Goal: Find specific page/section: Find specific page/section

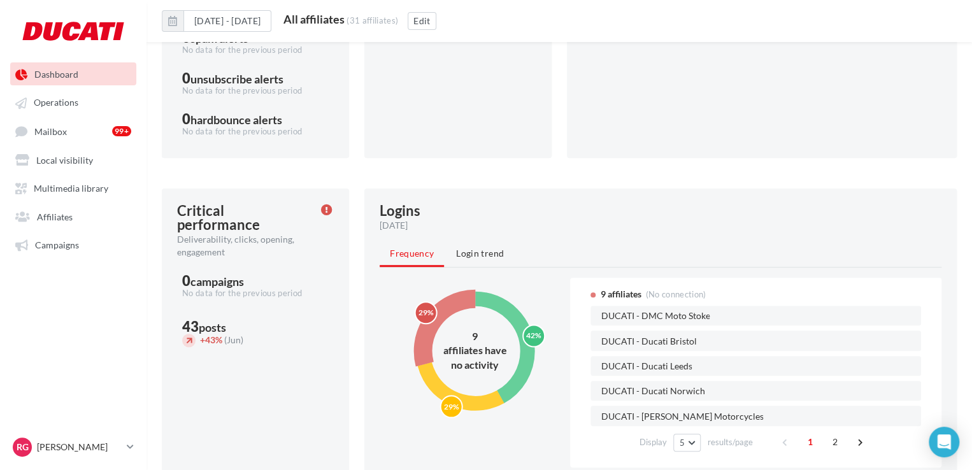
scroll to position [520, 0]
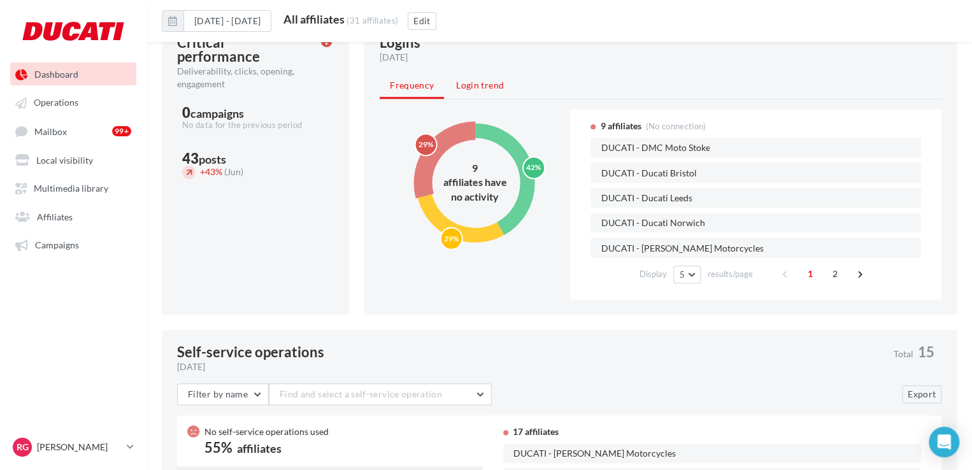
click at [481, 90] on span "Login trend" at bounding box center [480, 85] width 48 height 11
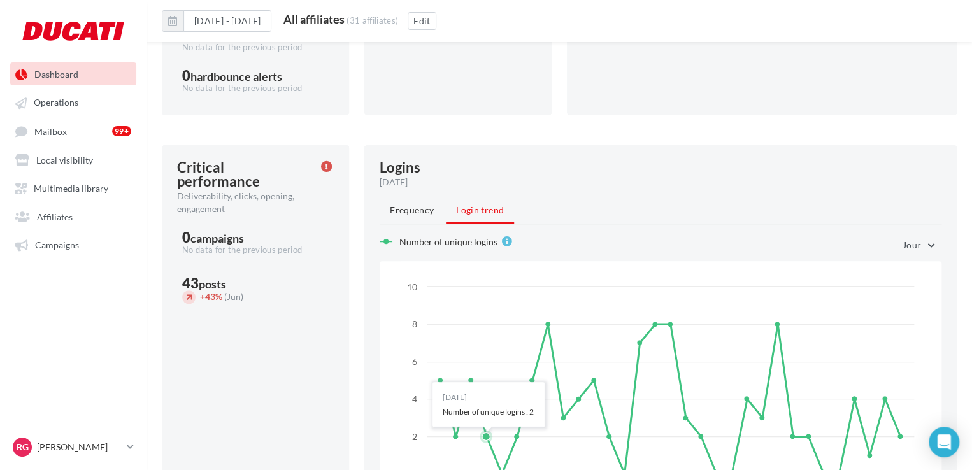
scroll to position [392, 0]
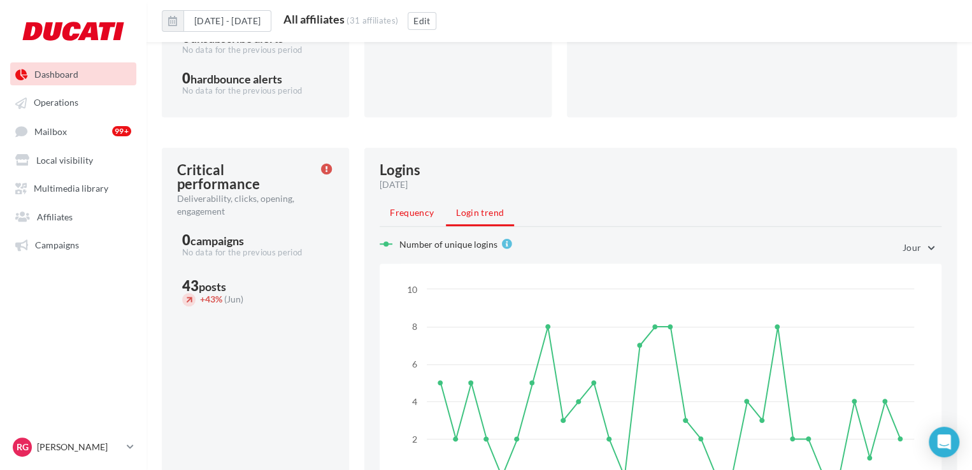
click at [394, 215] on span "Frequency" at bounding box center [412, 212] width 44 height 11
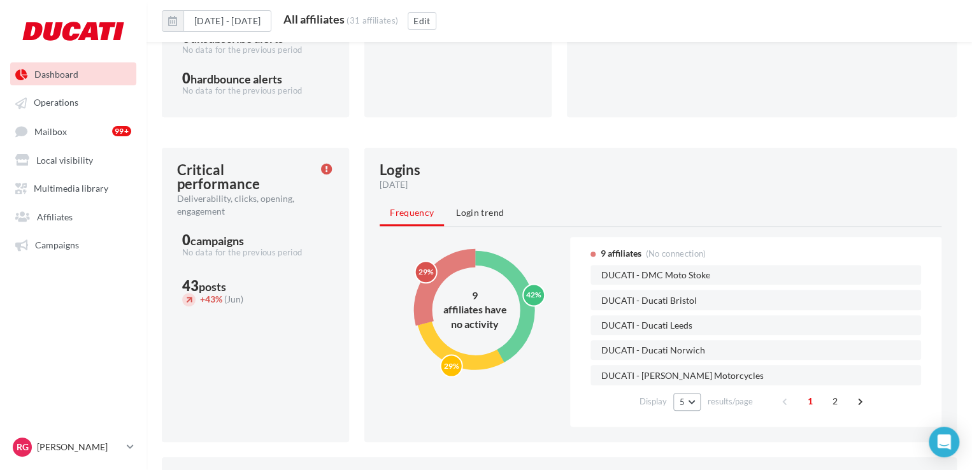
click at [693, 400] on button "5" at bounding box center [686, 402] width 27 height 18
click at [691, 357] on span "25" at bounding box center [688, 356] width 10 height 10
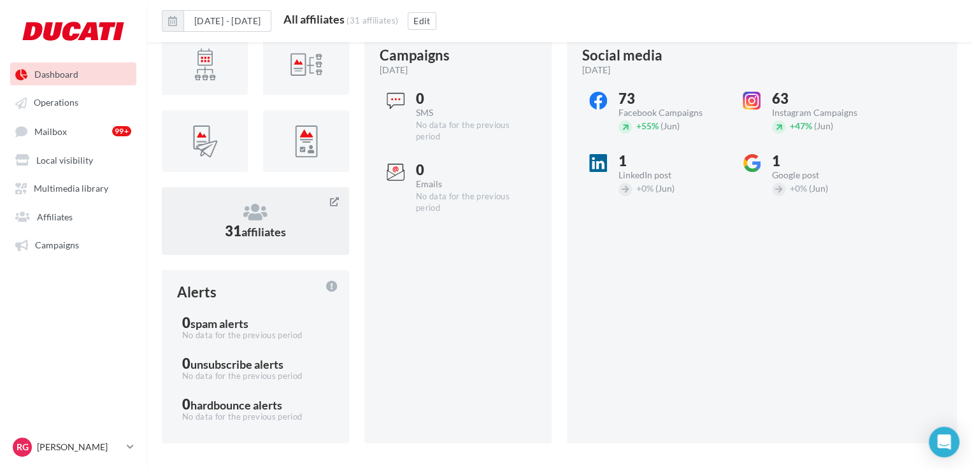
scroll to position [0, 0]
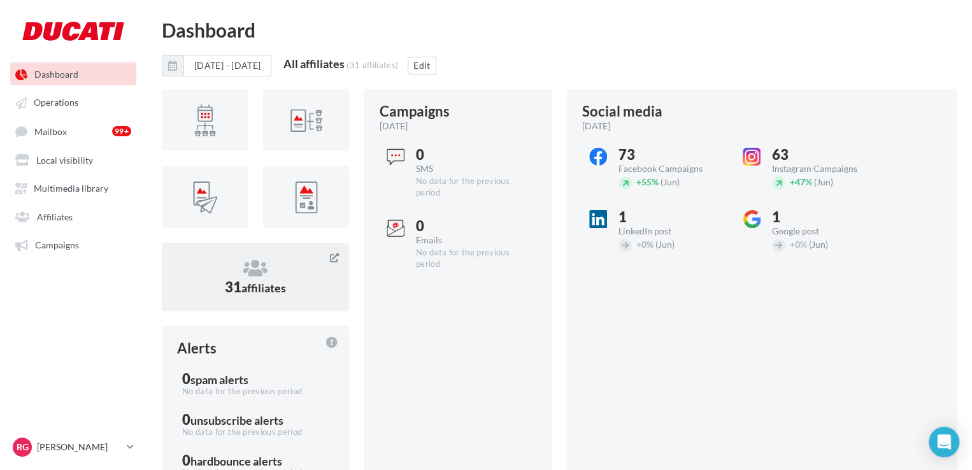
click at [255, 283] on span "affiliates" at bounding box center [263, 288] width 45 height 14
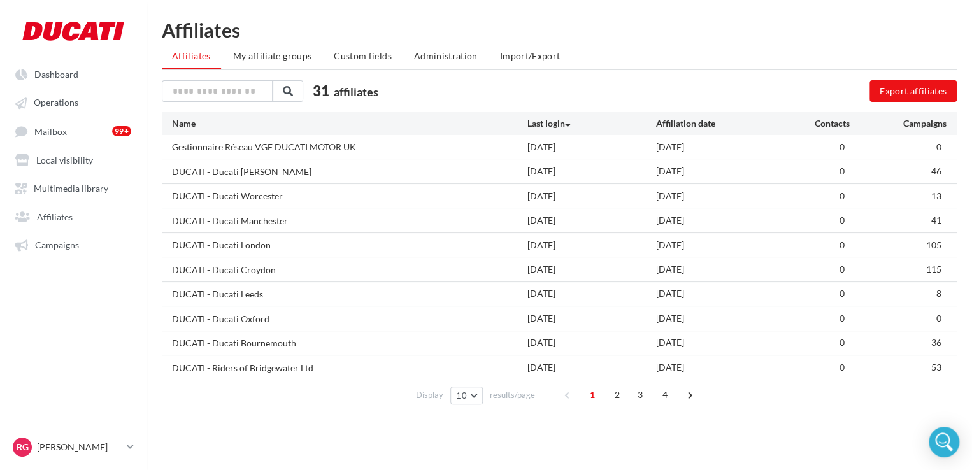
click at [484, 393] on div "Display 10 10 25 50 100 results/page" at bounding box center [475, 395] width 119 height 18
click at [478, 393] on button "10" at bounding box center [466, 395] width 32 height 18
click at [471, 327] on button "25" at bounding box center [494, 328] width 89 height 22
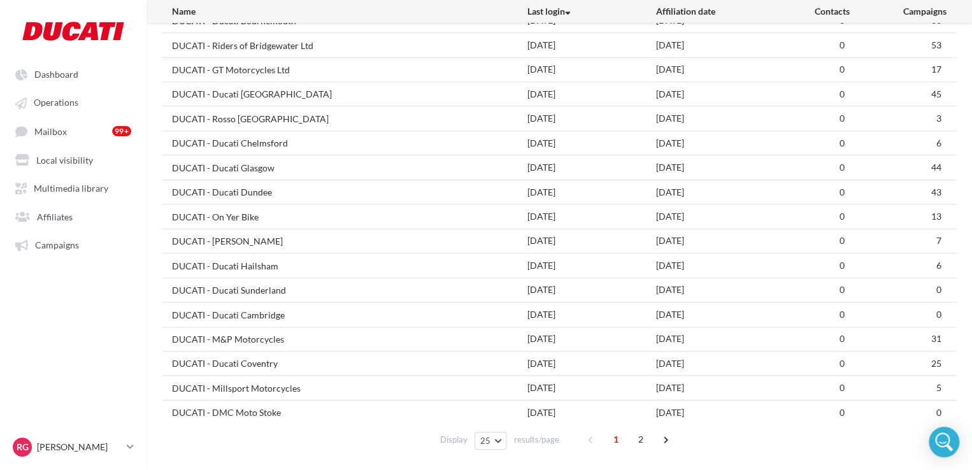
scroll to position [362, 0]
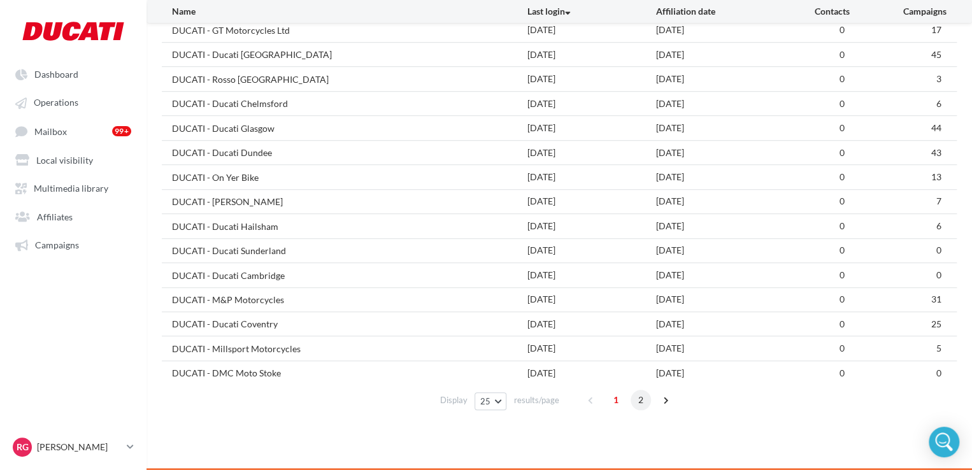
click at [638, 397] on span "2" at bounding box center [640, 400] width 20 height 20
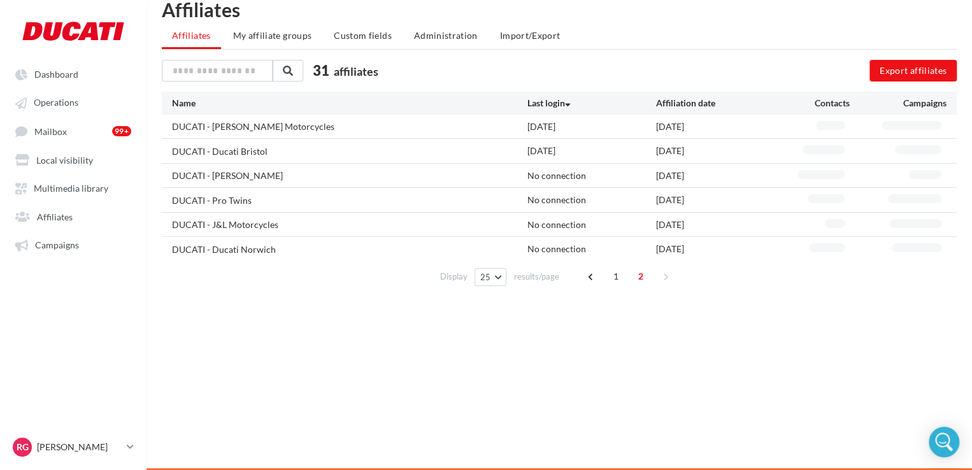
scroll to position [20, 0]
click at [615, 278] on span "1" at bounding box center [616, 276] width 20 height 20
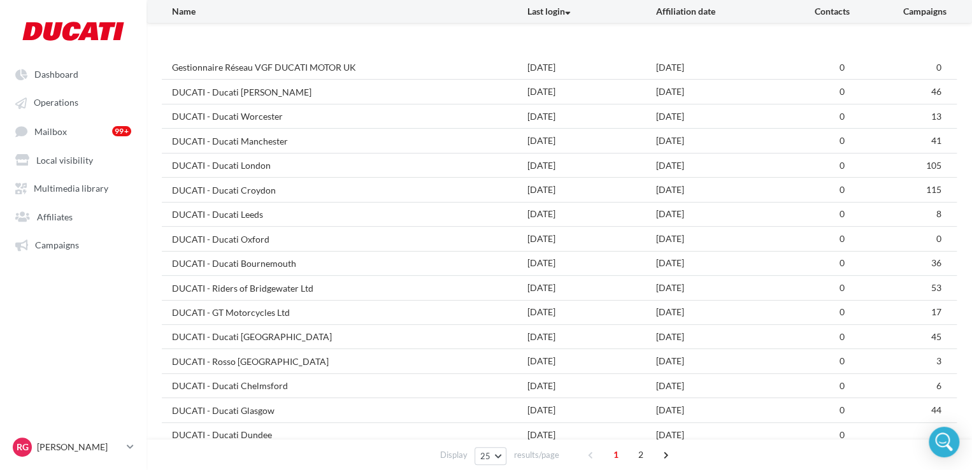
scroll to position [43, 0]
